Goal: Ask a question

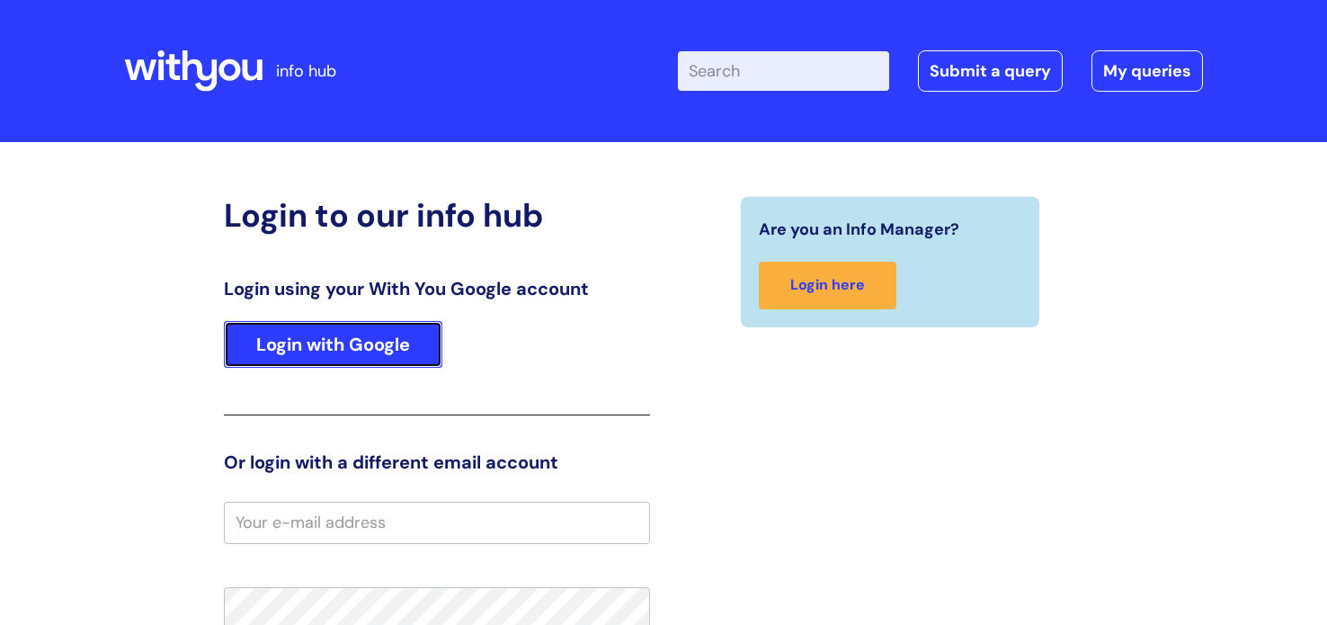
click at [437, 354] on link "Login with Google" at bounding box center [333, 344] width 219 height 47
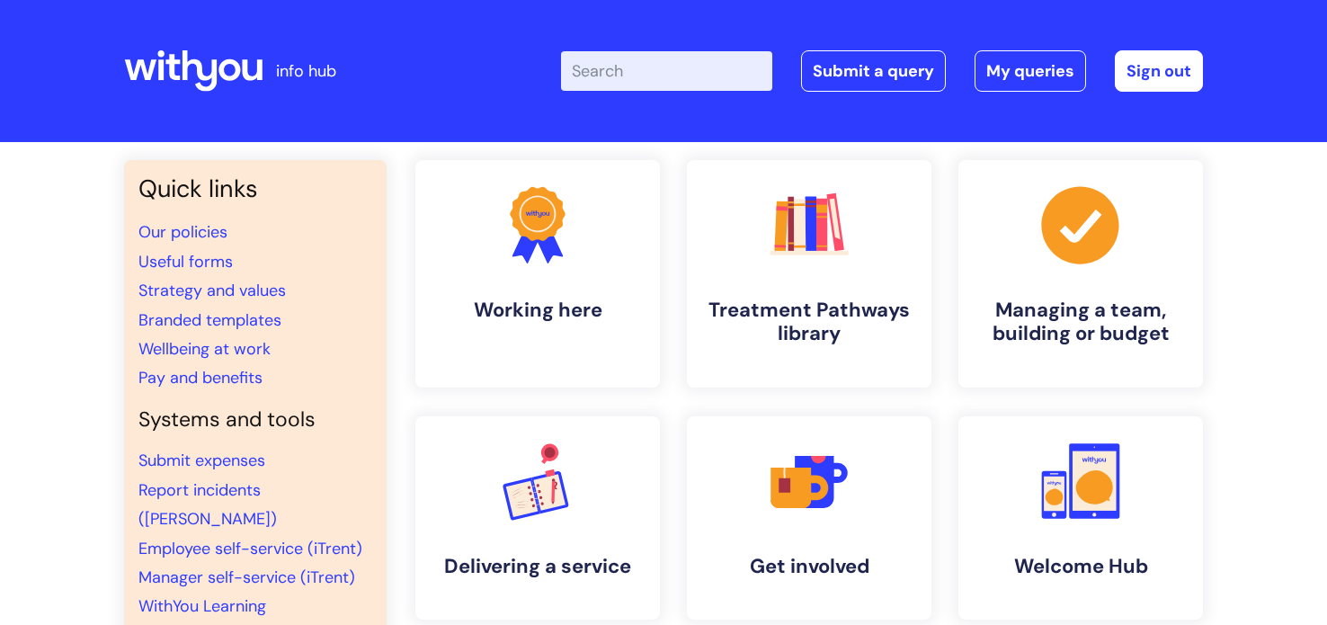
click at [660, 81] on input "Enter your search term here..." at bounding box center [666, 71] width 211 height 40
type input "breathalyser"
click at [891, 83] on link "Submit a query" at bounding box center [873, 70] width 145 height 41
click at [642, 76] on input "Enter your search term here..." at bounding box center [666, 71] width 211 height 40
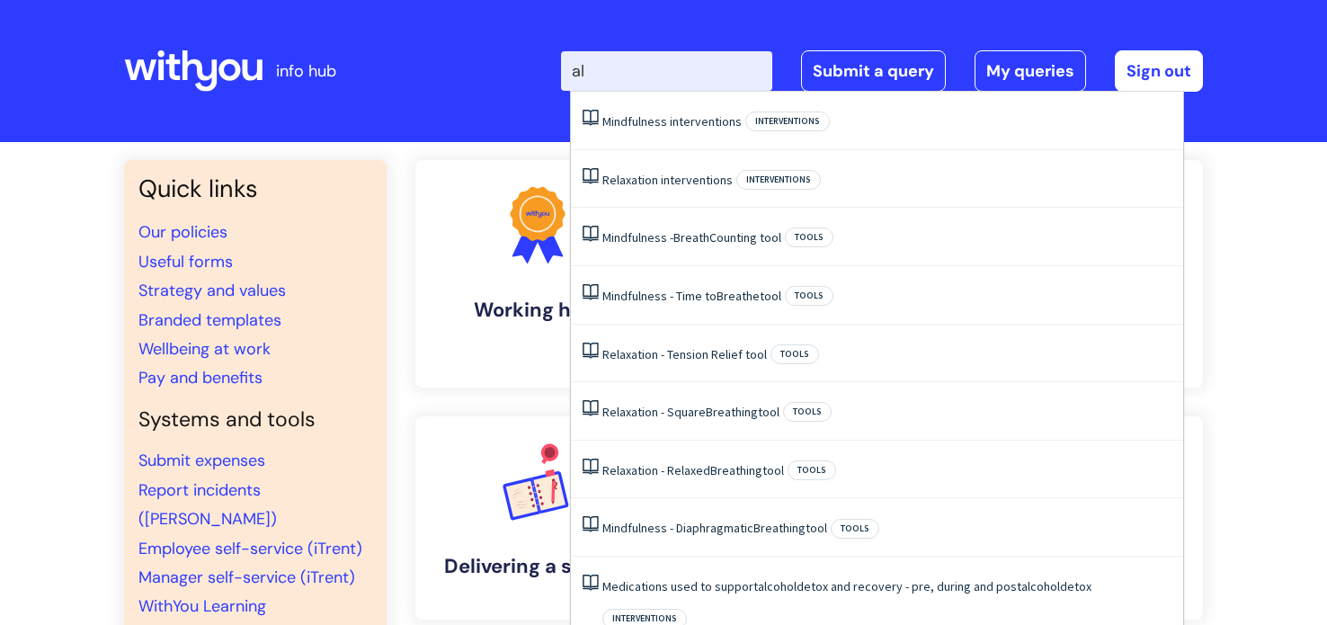
type input "a"
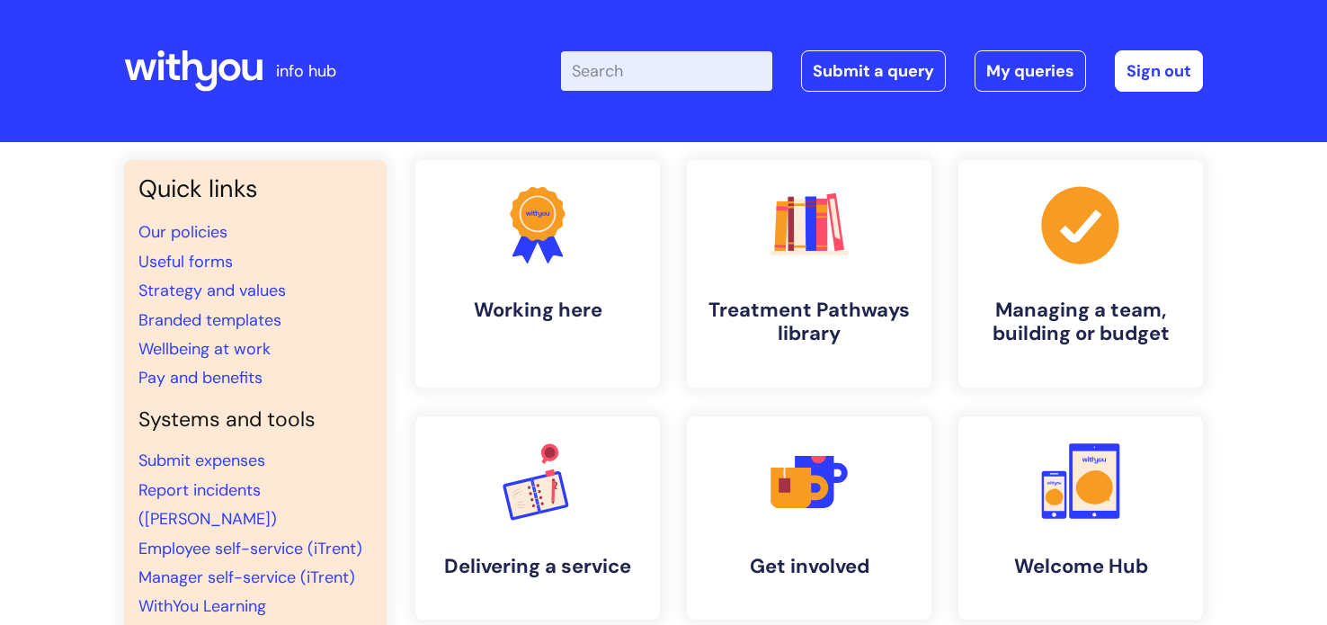
click at [665, 72] on input "Enter your search term here..." at bounding box center [666, 71] width 211 height 40
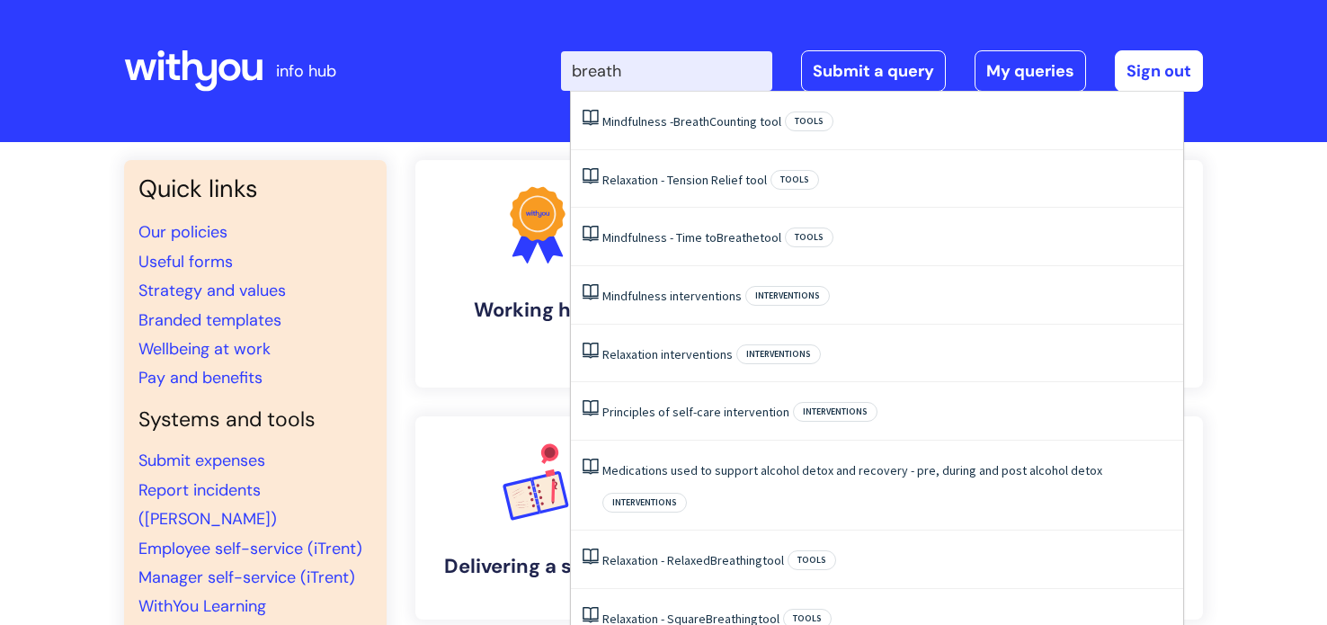
click at [469, 104] on div "Enter your search term here... breath Search Submit a query My queries Welcome …" at bounding box center [797, 71] width 811 height 106
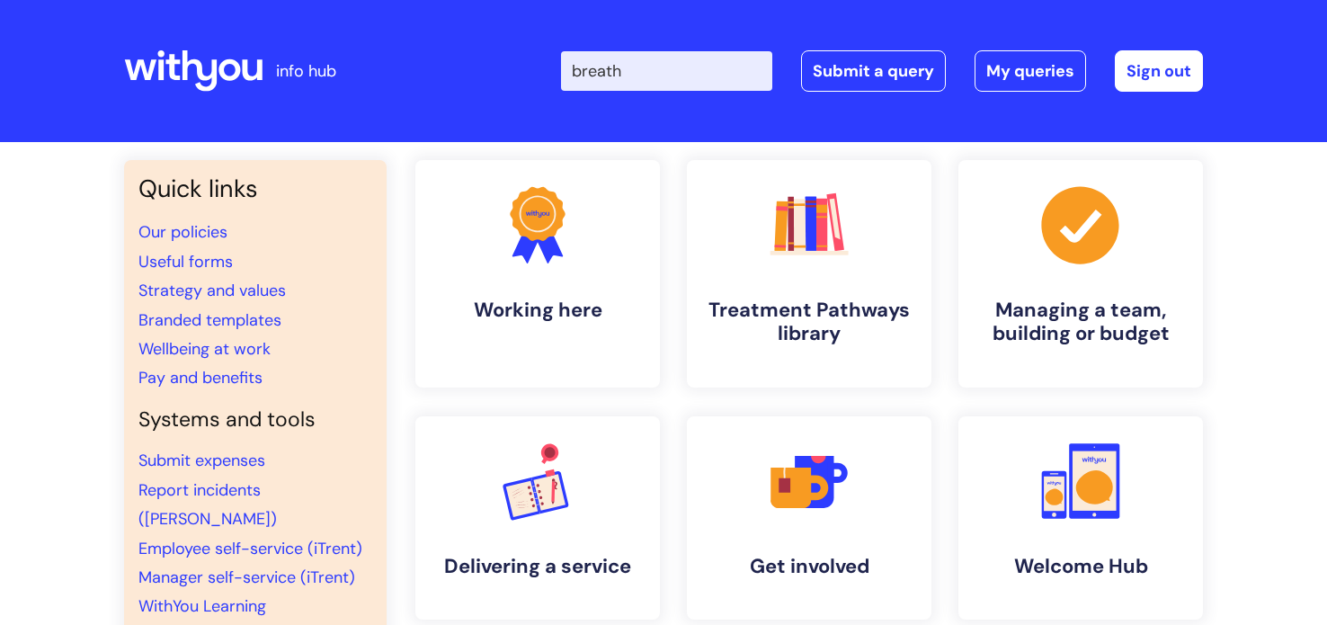
click at [661, 73] on input "breath" at bounding box center [666, 71] width 211 height 40
type input "breathalyser"
